Goal: Find specific page/section: Find specific page/section

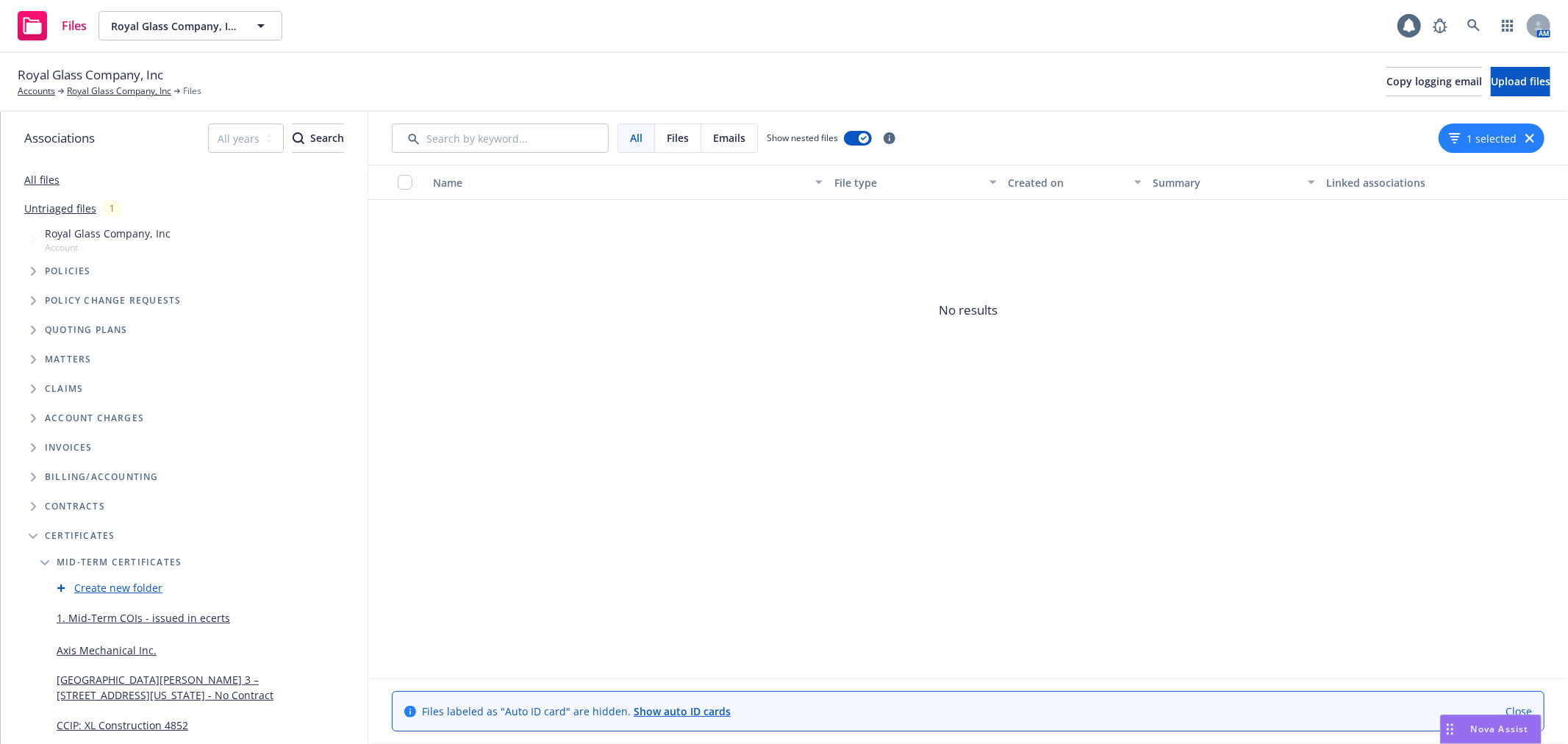
click at [114, 610] on link "1. Mid-Term COIs - issued in ecerts" at bounding box center [143, 618] width 173 height 15
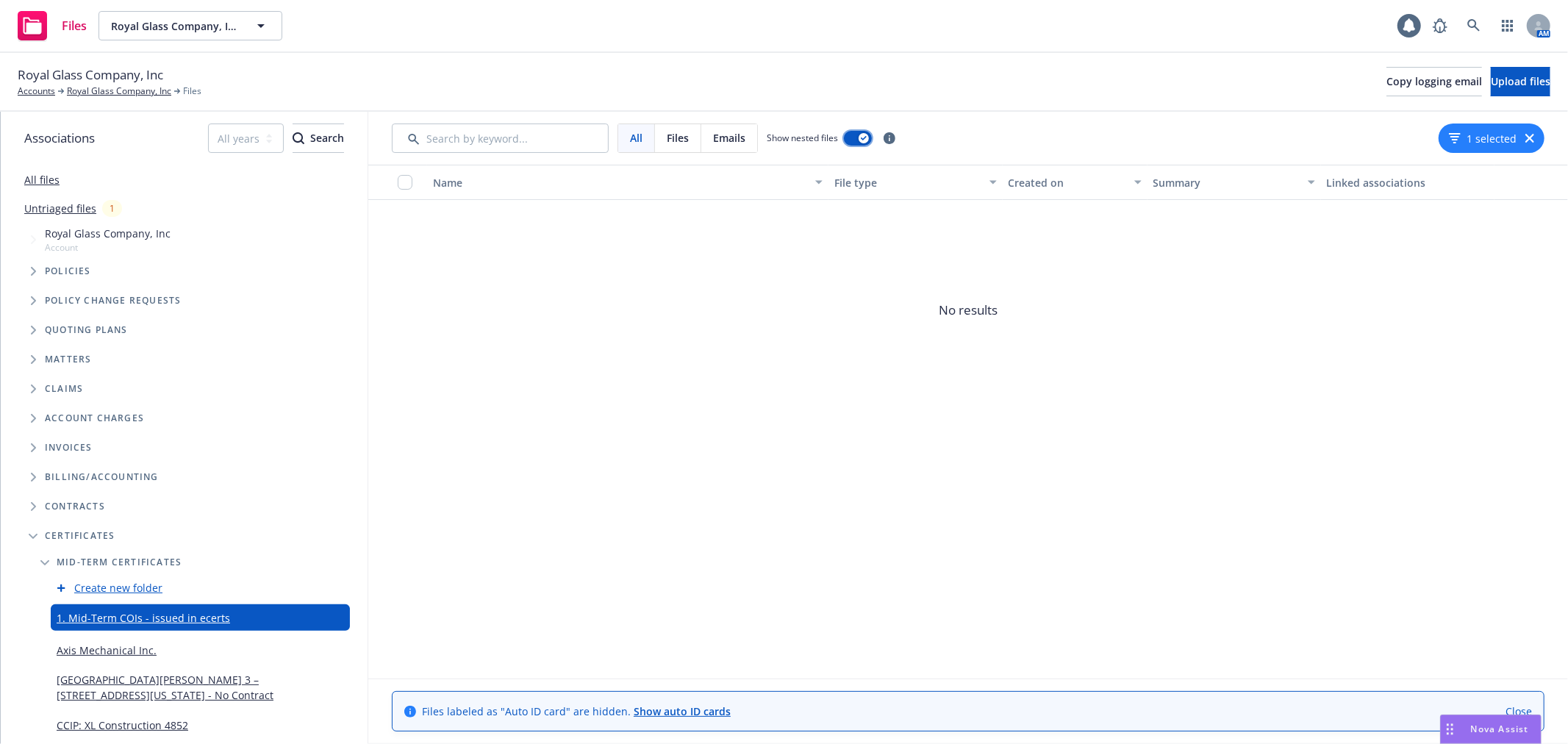
click at [860, 140] on div "button" at bounding box center [864, 138] width 11 height 11
click at [860, 140] on button "button" at bounding box center [857, 138] width 28 height 14
click at [106, 726] on link "CCIP: XL Construction 4852" at bounding box center [122, 726] width 132 height 15
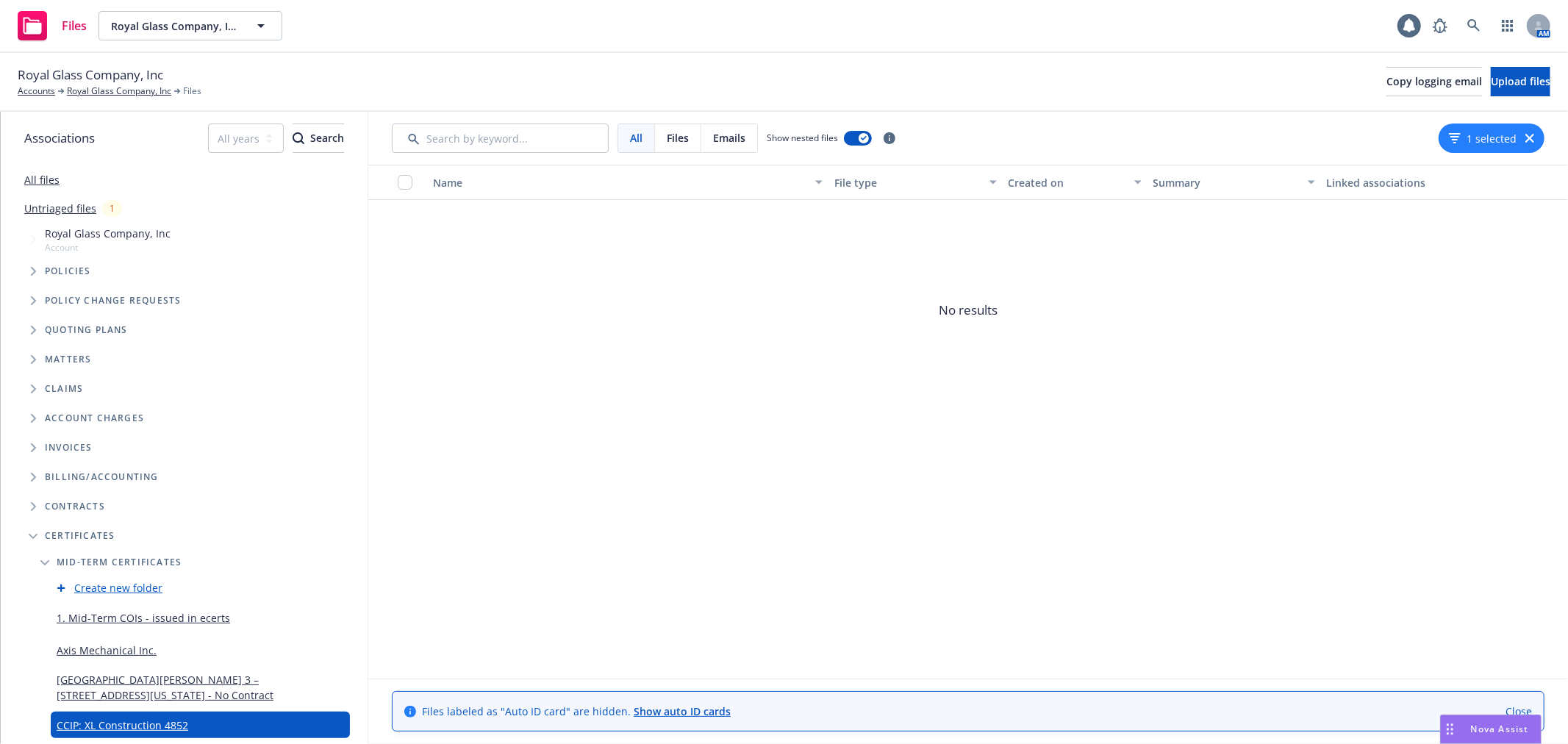
click at [27, 173] on link "All files" at bounding box center [41, 180] width 36 height 14
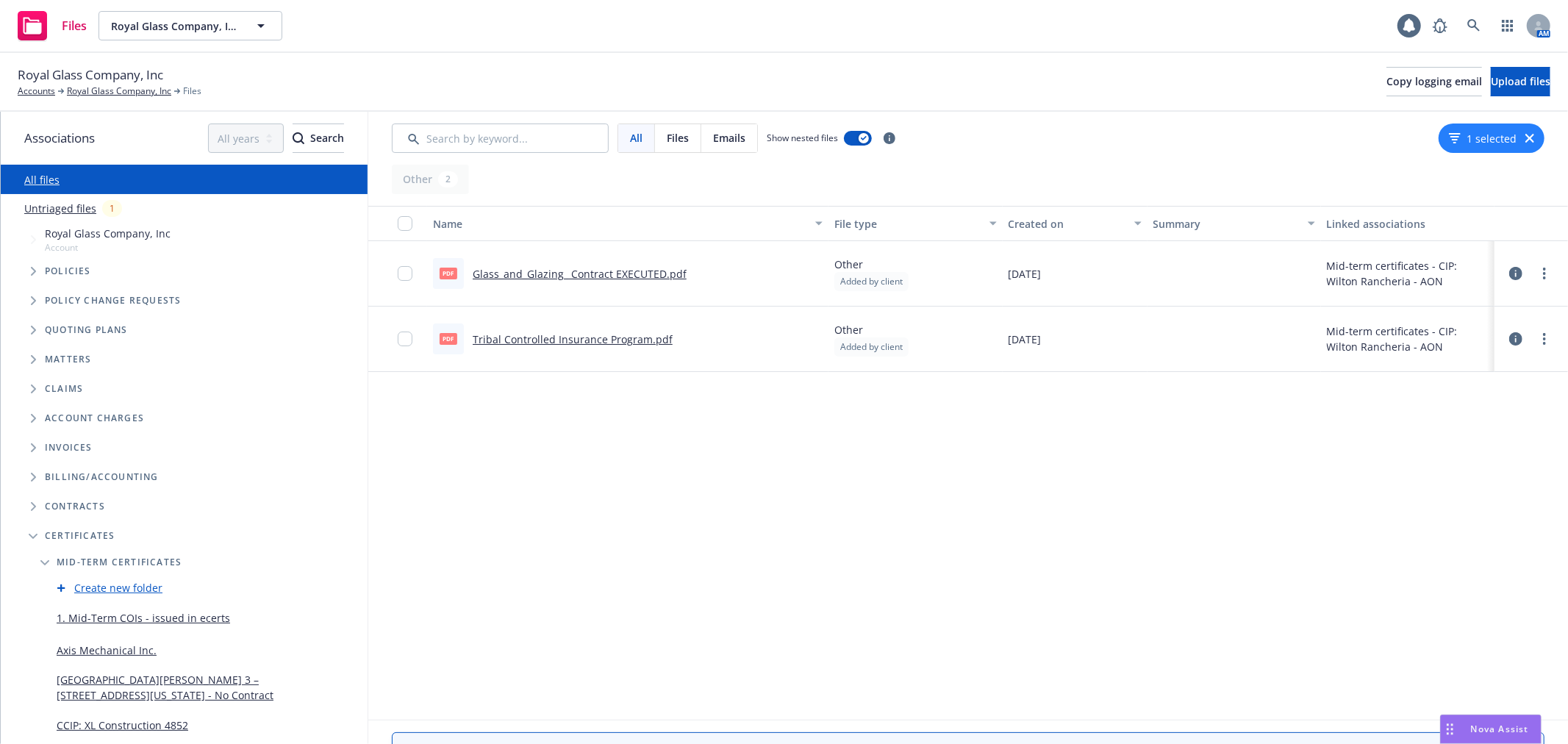
click at [30, 211] on link "Untriaged files" at bounding box center [60, 209] width 72 height 15
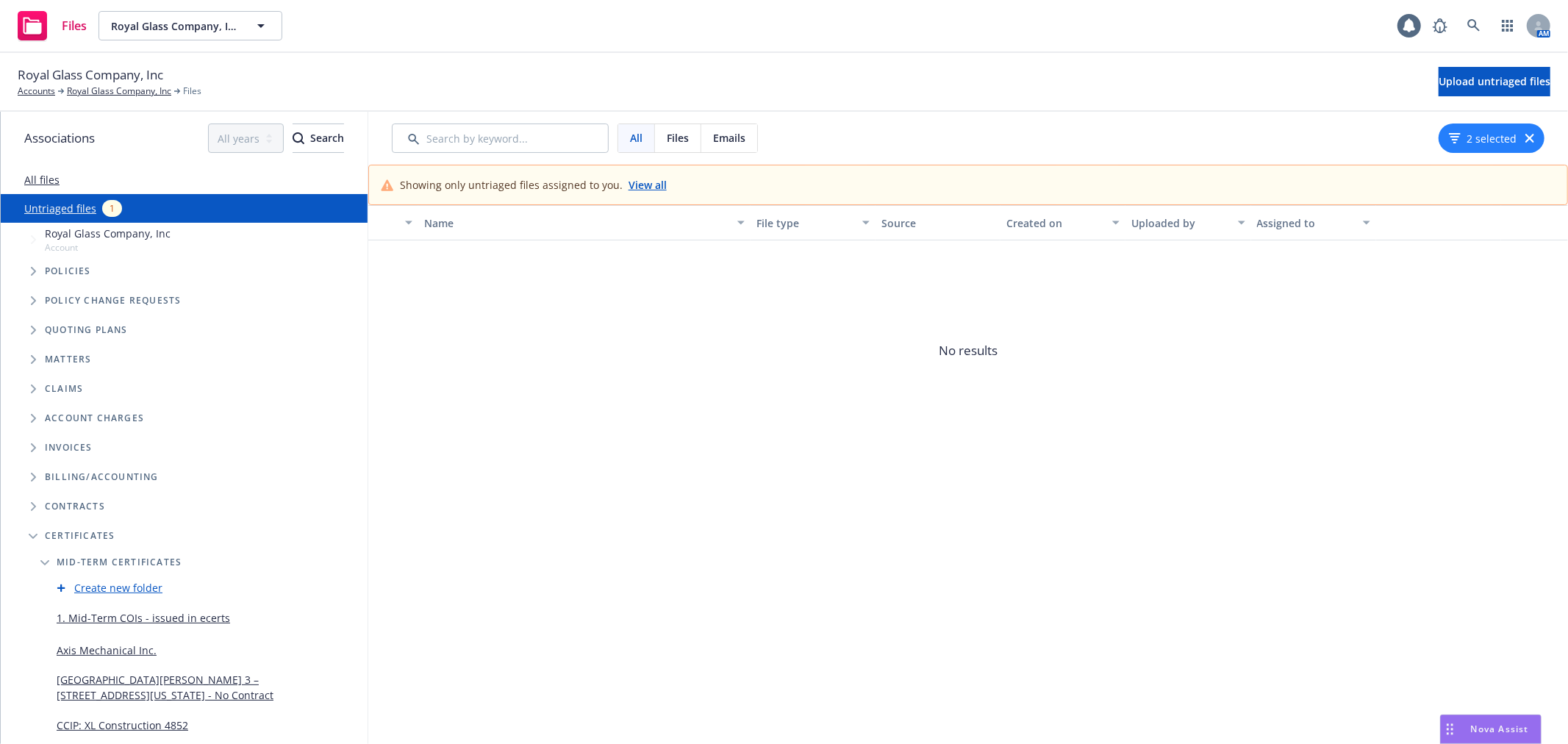
click at [46, 165] on div "All files" at bounding box center [184, 179] width 367 height 30
click at [41, 174] on link "All files" at bounding box center [41, 180] width 36 height 14
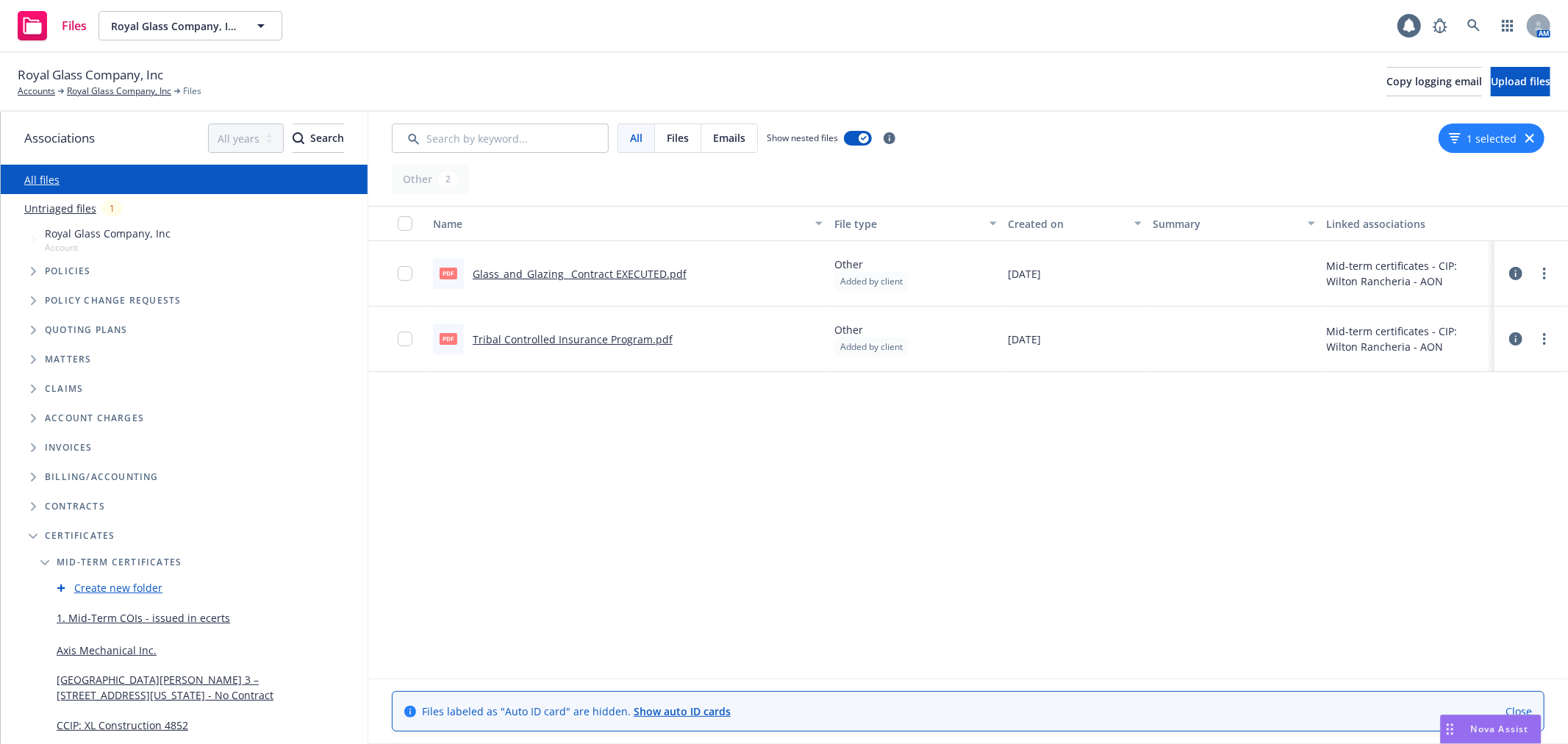
click at [130, 622] on link "1. Mid-Term COIs - issued in ecerts" at bounding box center [143, 618] width 173 height 15
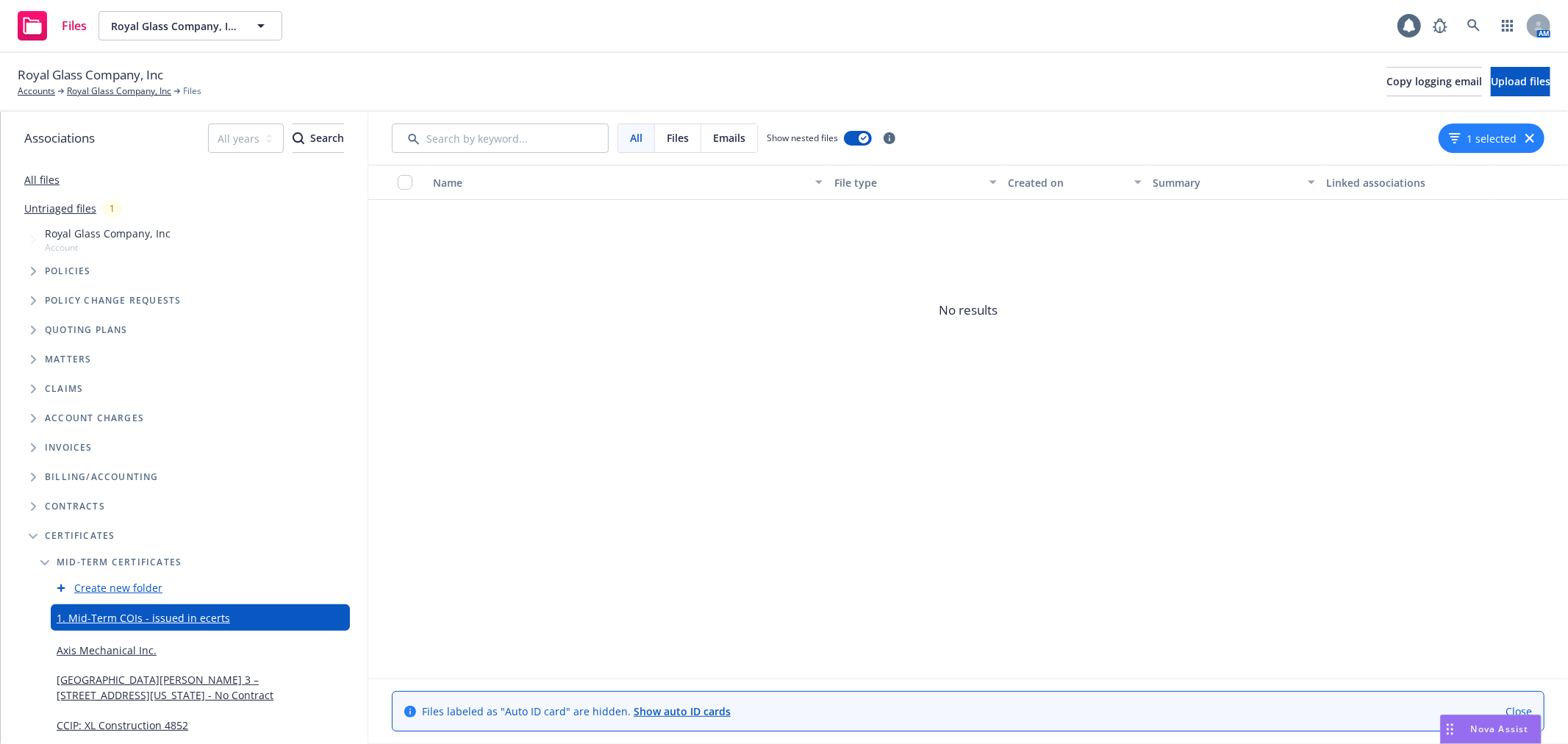
click at [1530, 134] on icon "button" at bounding box center [1530, 138] width 9 height 9
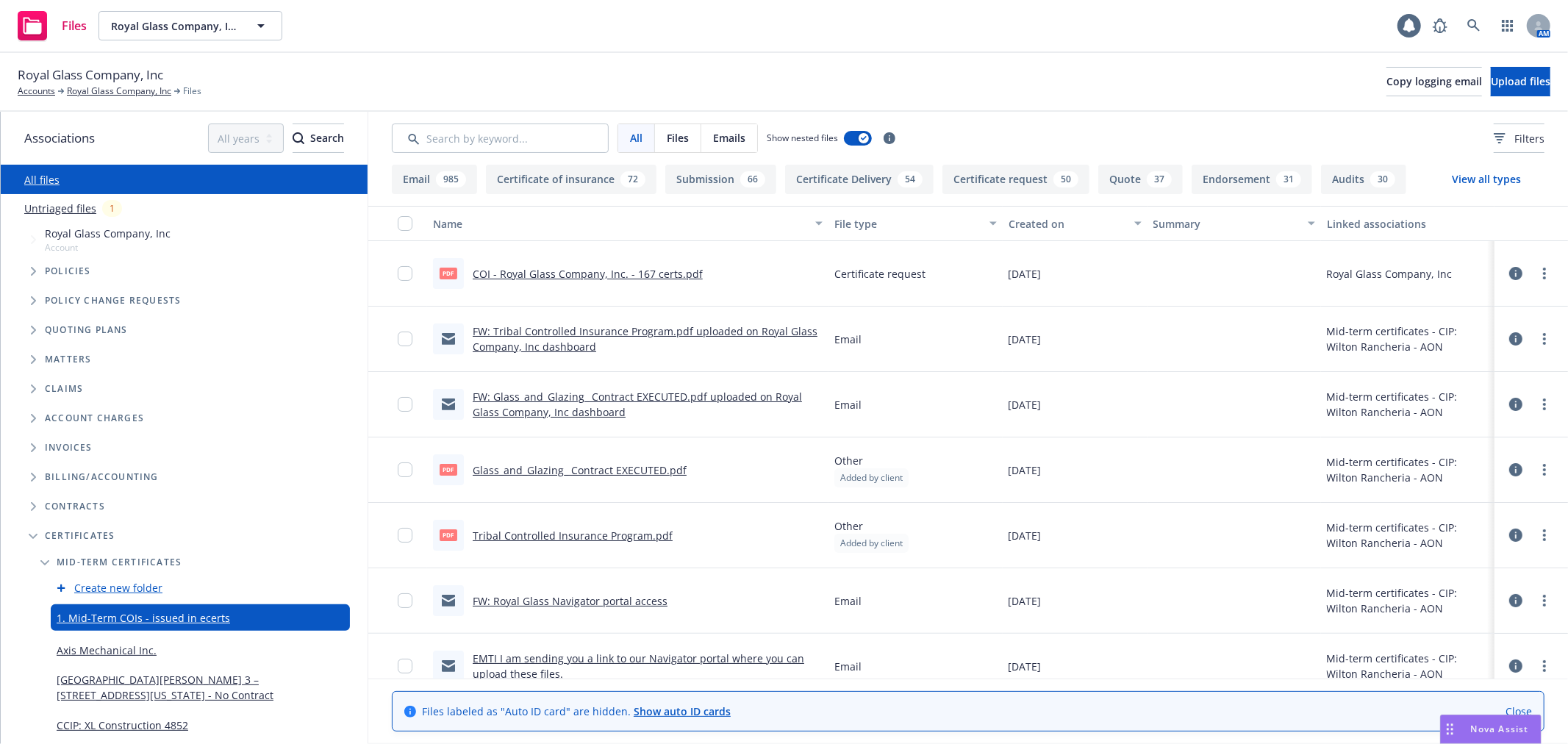
click at [109, 651] on link "Axis Mechanical Inc." at bounding box center [107, 651] width 100 height 15
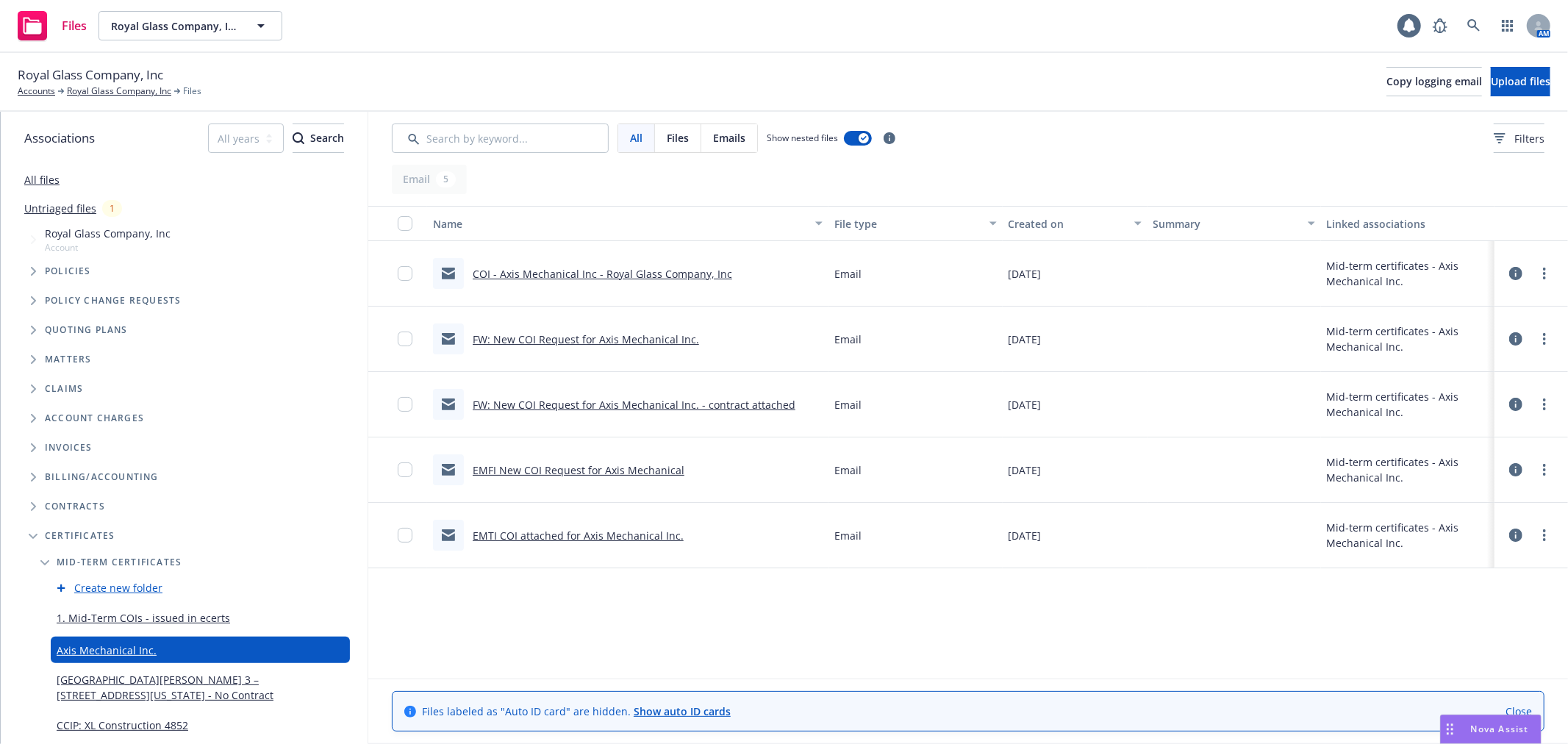
click at [118, 613] on link "1. Mid-Term COIs - issued in ecerts" at bounding box center [143, 618] width 173 height 15
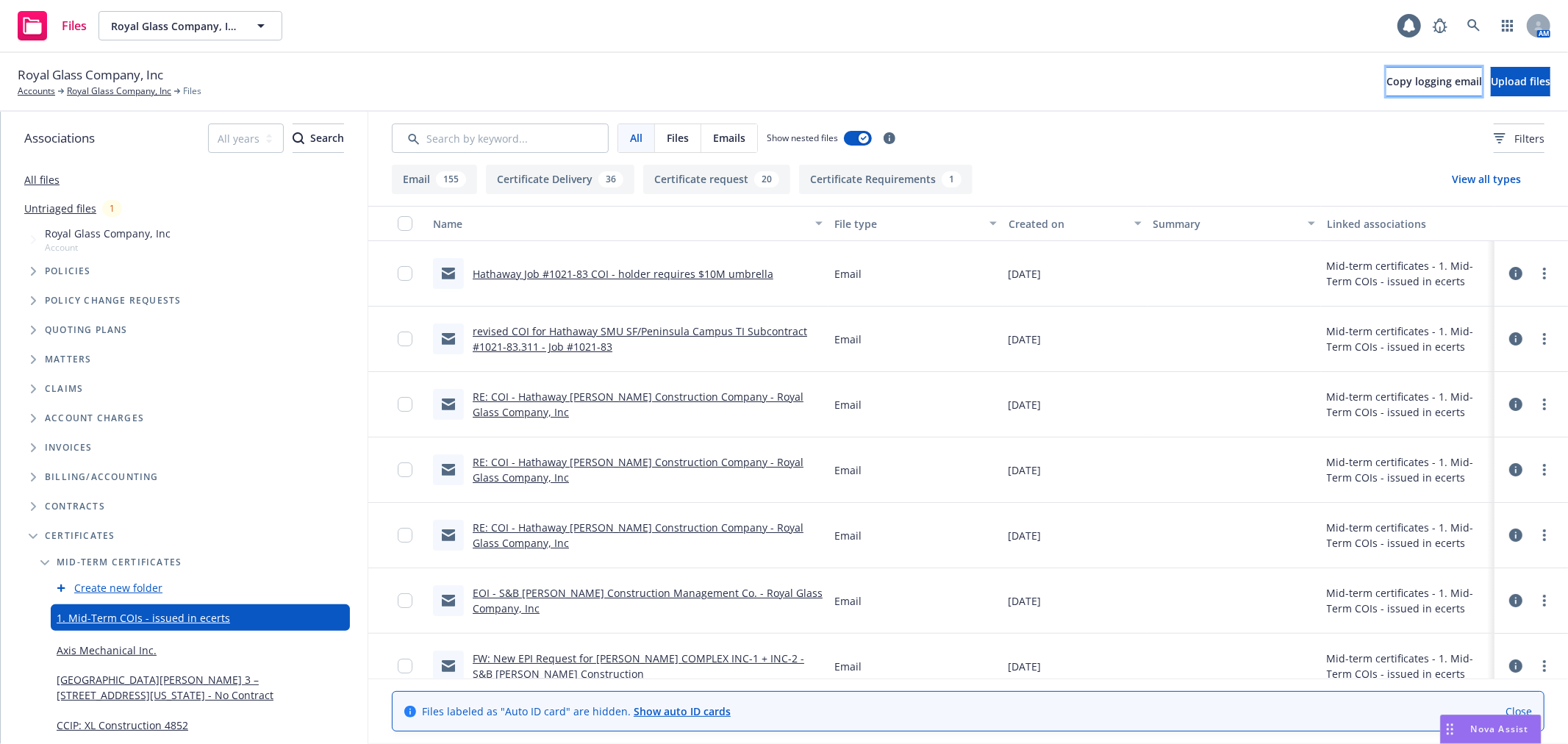
click at [1386, 89] on button "Copy logging email" at bounding box center [1433, 82] width 95 height 30
click at [101, 89] on link "Royal Glass Company, Inc" at bounding box center [119, 91] width 105 height 13
